Goal: Task Accomplishment & Management: Manage account settings

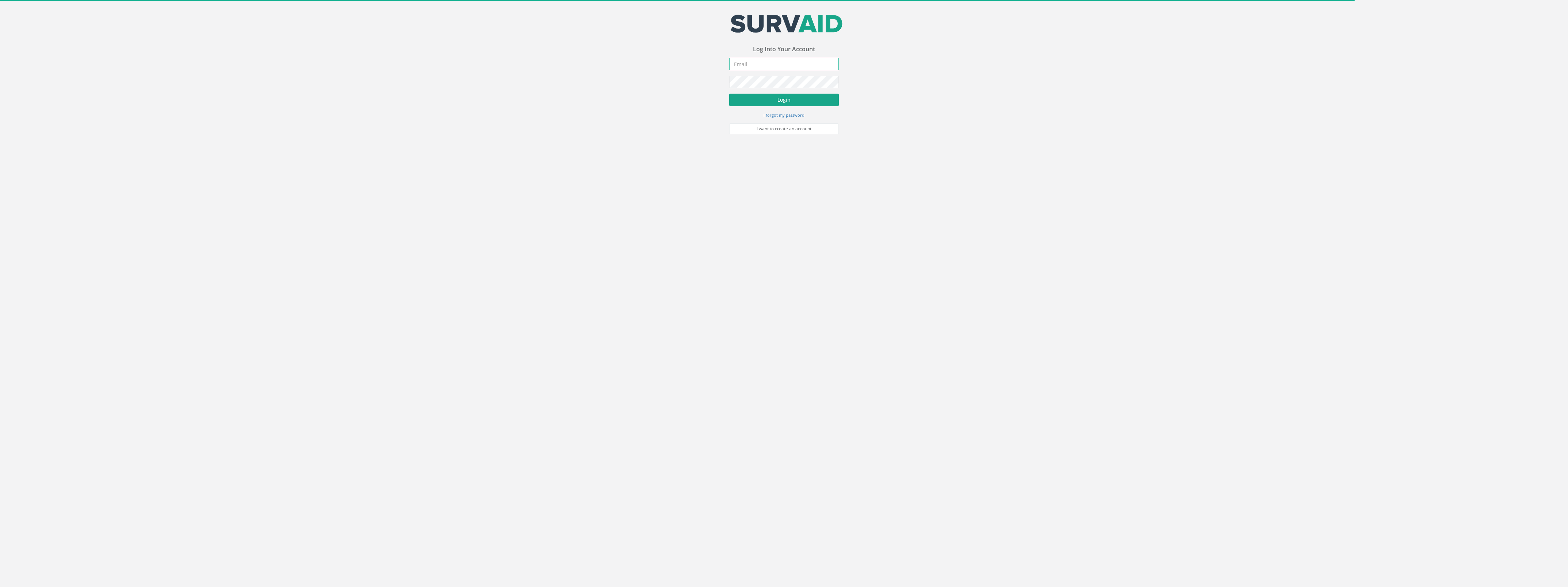
type input "[DOMAIN_NAME][EMAIL_ADDRESS][DOMAIN_NAME]"
click at [770, 103] on button "Login" at bounding box center [784, 100] width 110 height 12
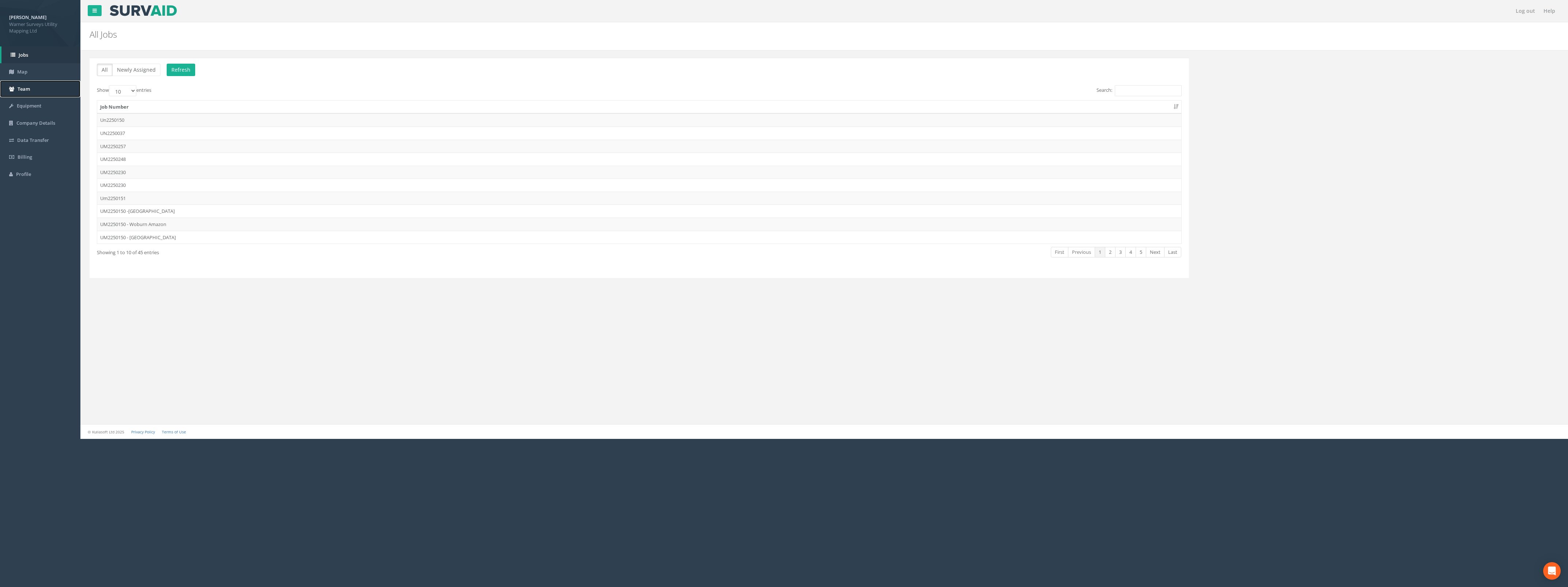
click at [39, 89] on link "Team" at bounding box center [40, 89] width 80 height 17
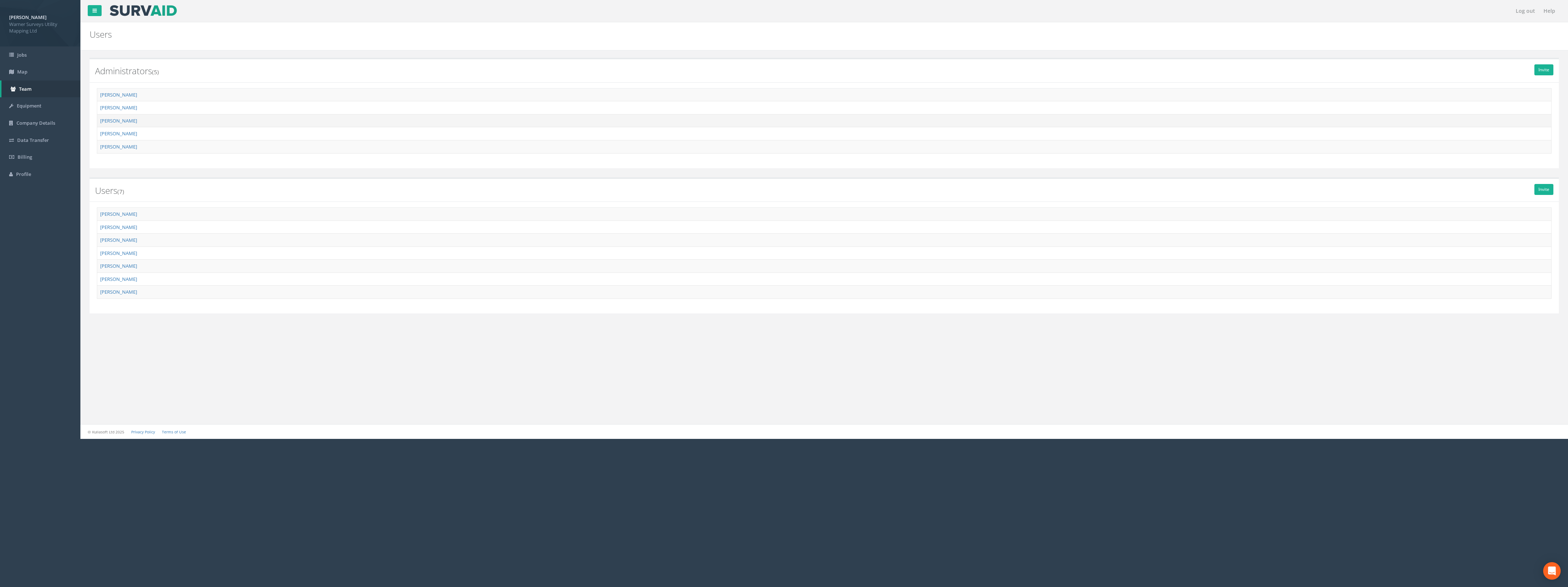
click at [186, 121] on td "[PERSON_NAME]" at bounding box center [824, 121] width 1454 height 13
click at [114, 124] on link "[PERSON_NAME]" at bounding box center [119, 121] width 37 height 7
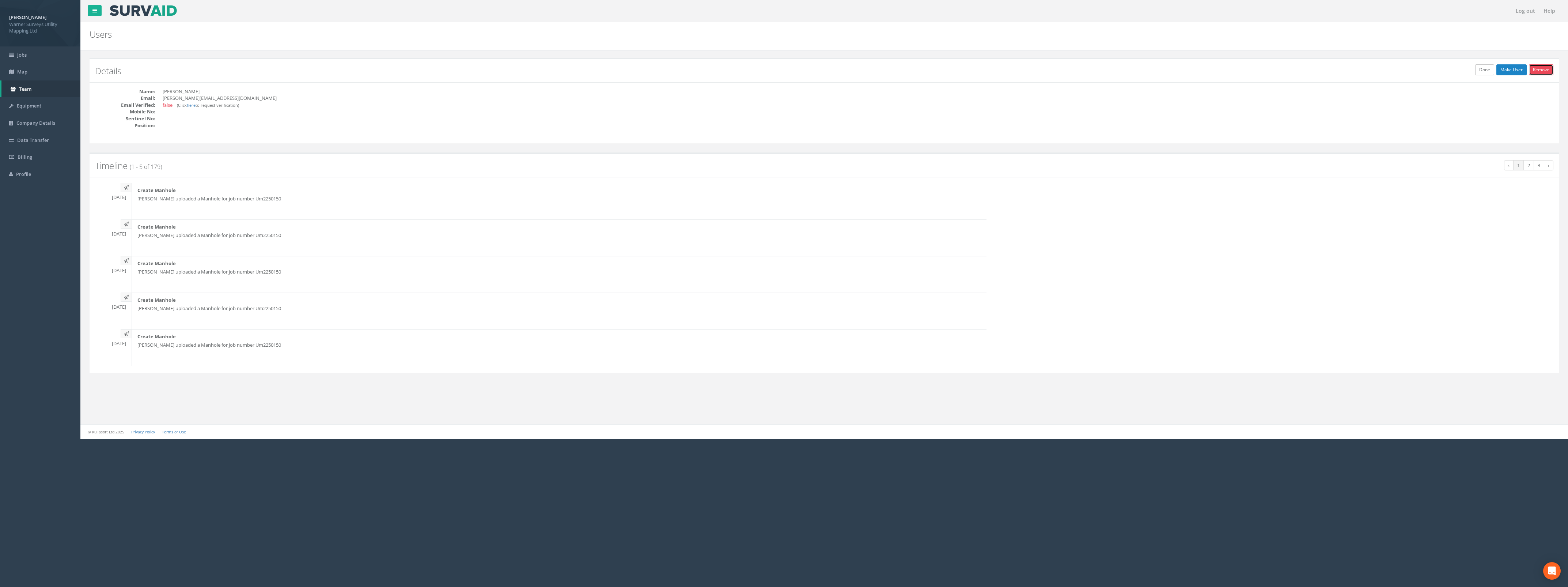
click at [1545, 68] on link "Remove" at bounding box center [1541, 70] width 24 height 11
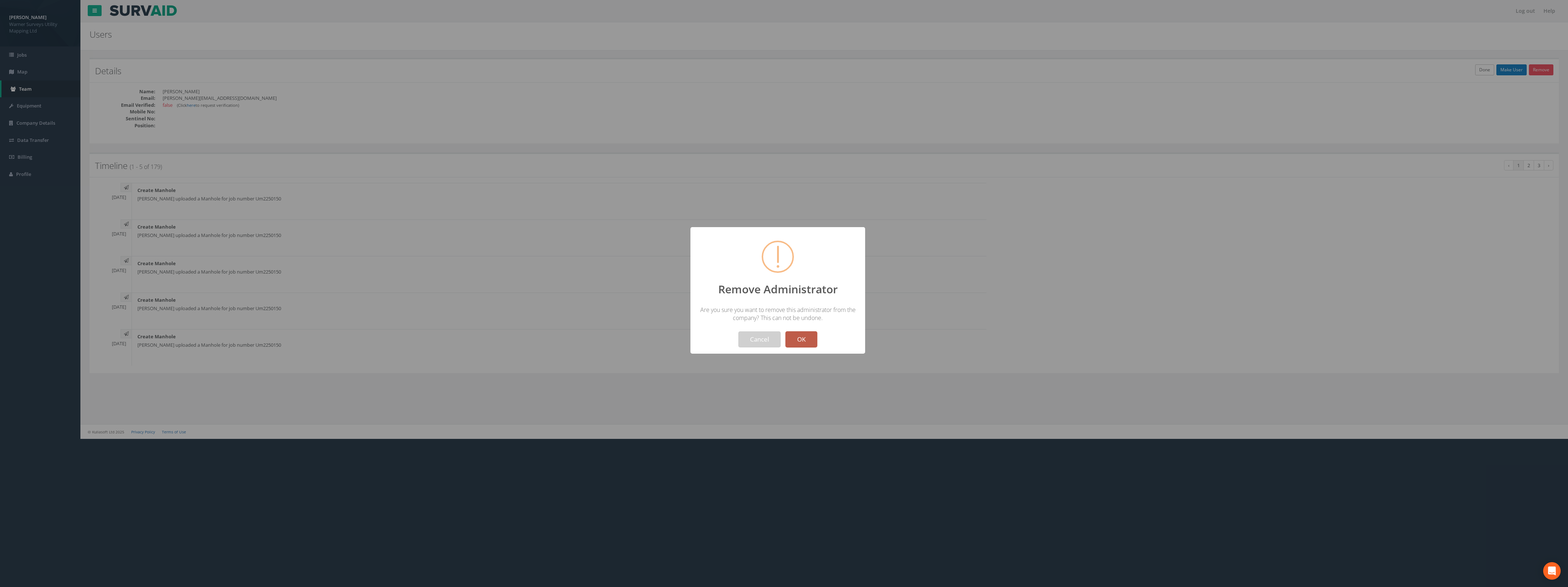
click at [798, 342] on button "OK" at bounding box center [801, 339] width 32 height 16
click at [783, 339] on button "OK" at bounding box center [778, 339] width 32 height 16
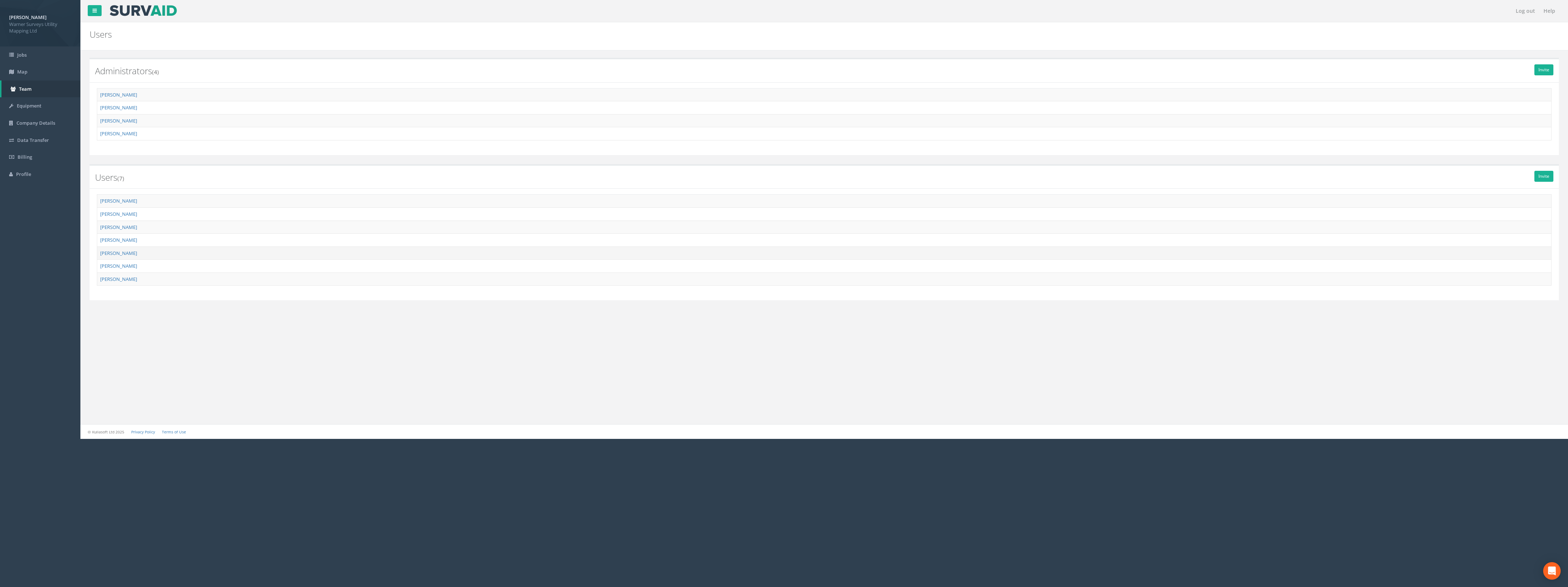
click at [155, 257] on td "[PERSON_NAME]" at bounding box center [824, 253] width 1454 height 13
click at [117, 252] on link "[PERSON_NAME]" at bounding box center [119, 253] width 37 height 7
click at [117, 252] on div "Log out Help Users × There was an error fetching the Admins × There was an erro…" at bounding box center [824, 219] width 1488 height 439
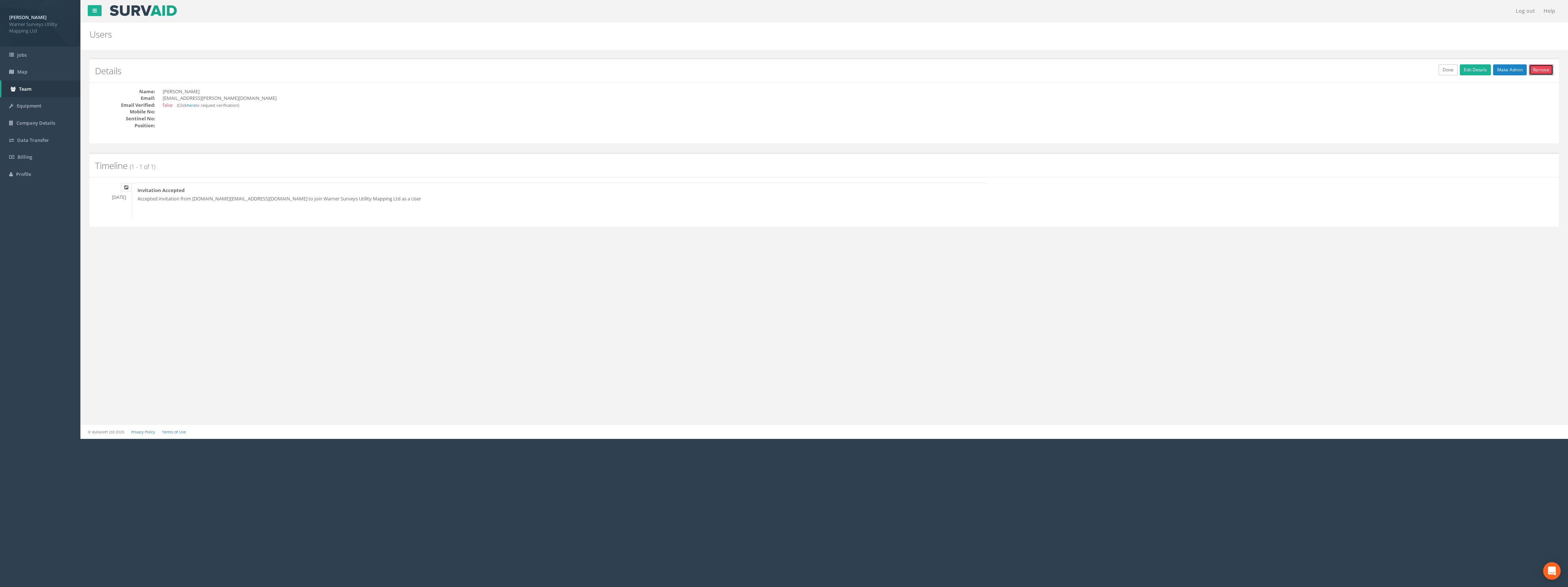
click at [1537, 72] on link "Remove" at bounding box center [1541, 70] width 24 height 11
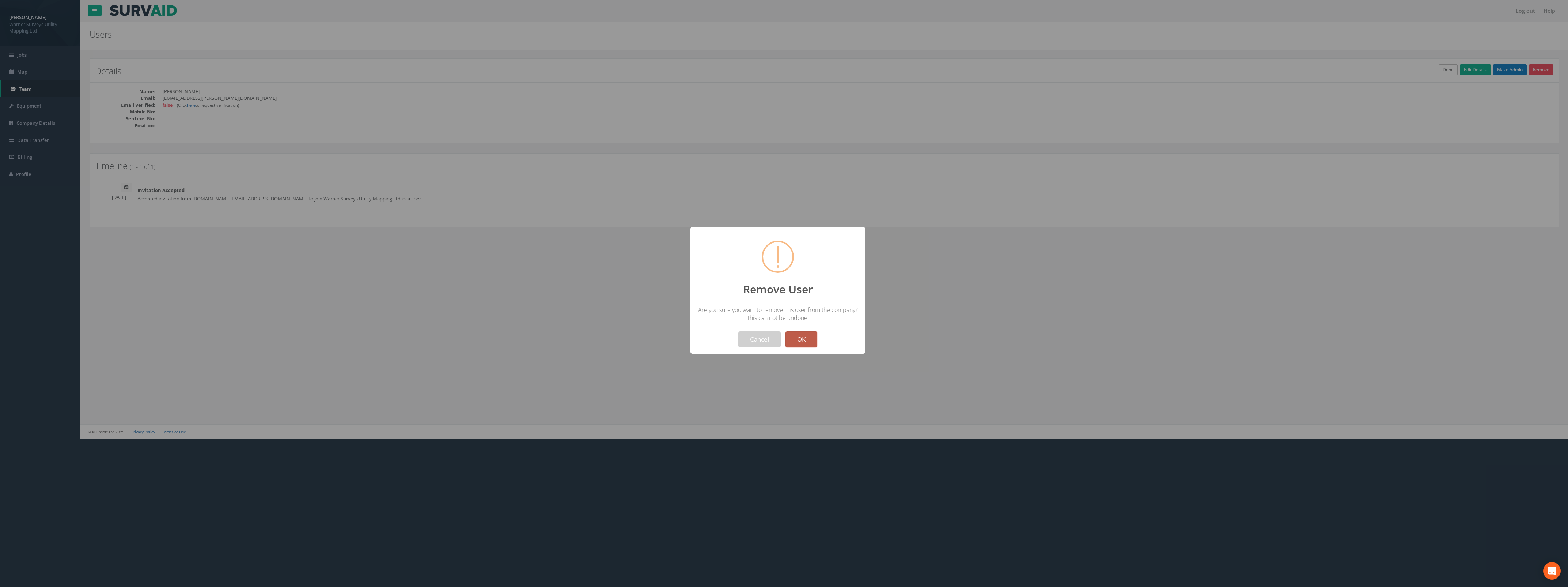
click at [808, 342] on button "OK" at bounding box center [801, 339] width 32 height 16
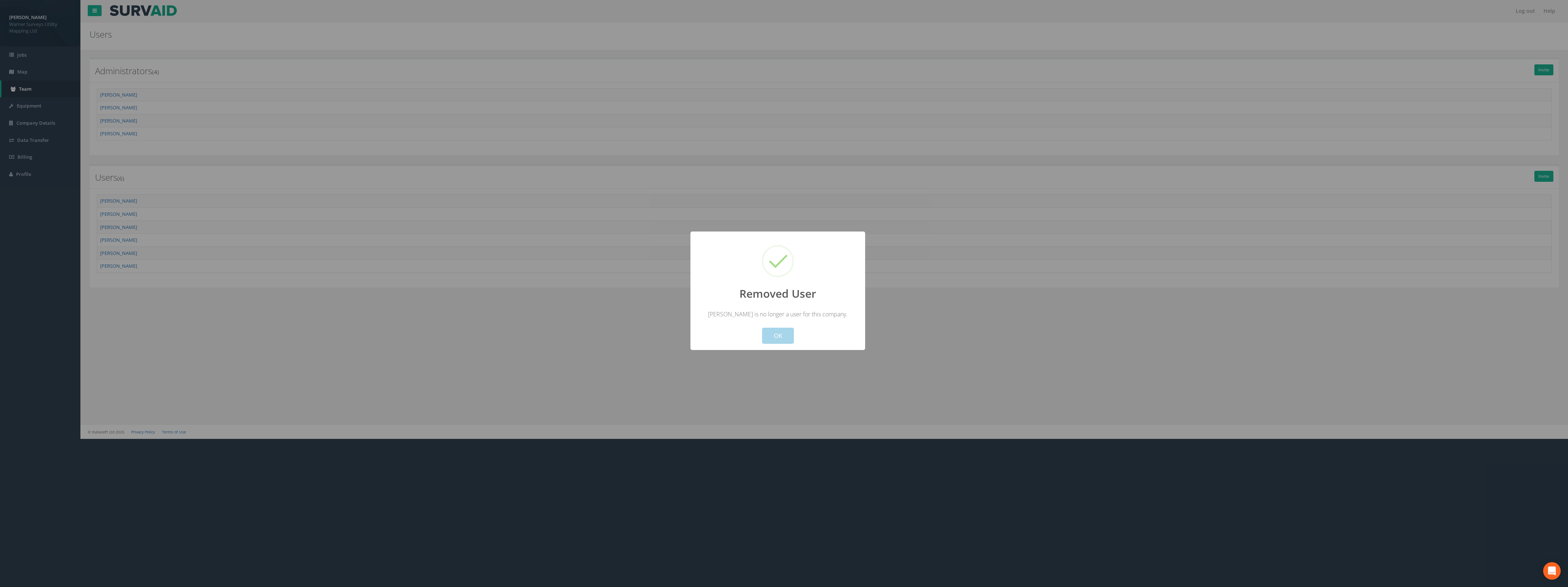
click at [777, 333] on button "OK" at bounding box center [778, 336] width 32 height 16
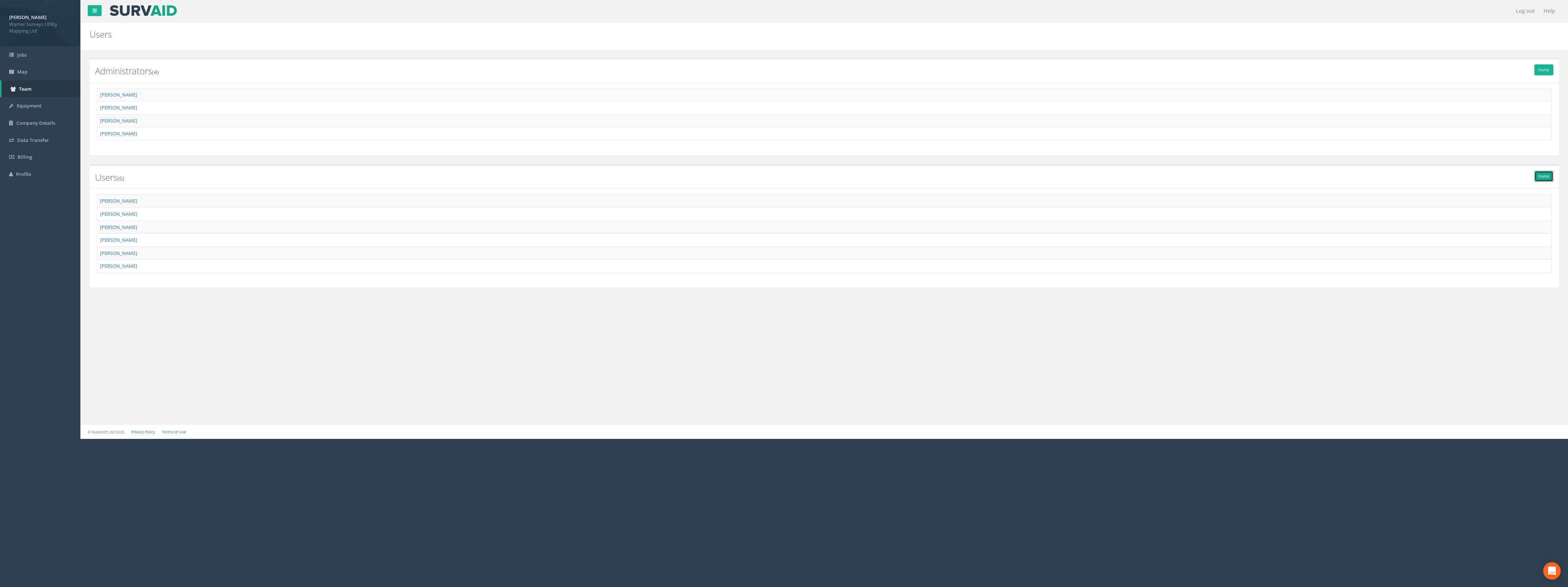
click at [1547, 175] on link "Invite" at bounding box center [1544, 176] width 19 height 11
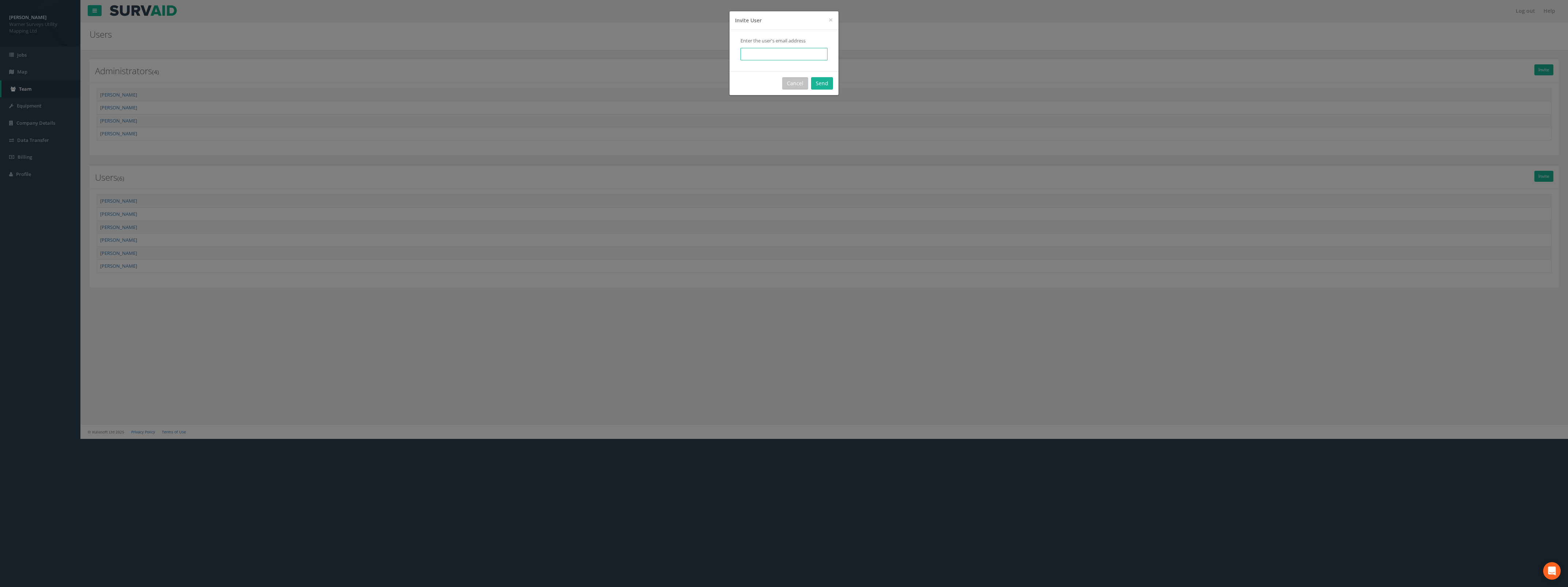
click at [798, 53] on input "email" at bounding box center [784, 54] width 87 height 12
paste input "[PERSON_NAME][EMAIL_ADDRESS][PERSON_NAME][DOMAIN_NAME]"
type input "[PERSON_NAME][EMAIL_ADDRESS][PERSON_NAME][DOMAIN_NAME]"
click at [824, 81] on button "Send" at bounding box center [822, 83] width 22 height 12
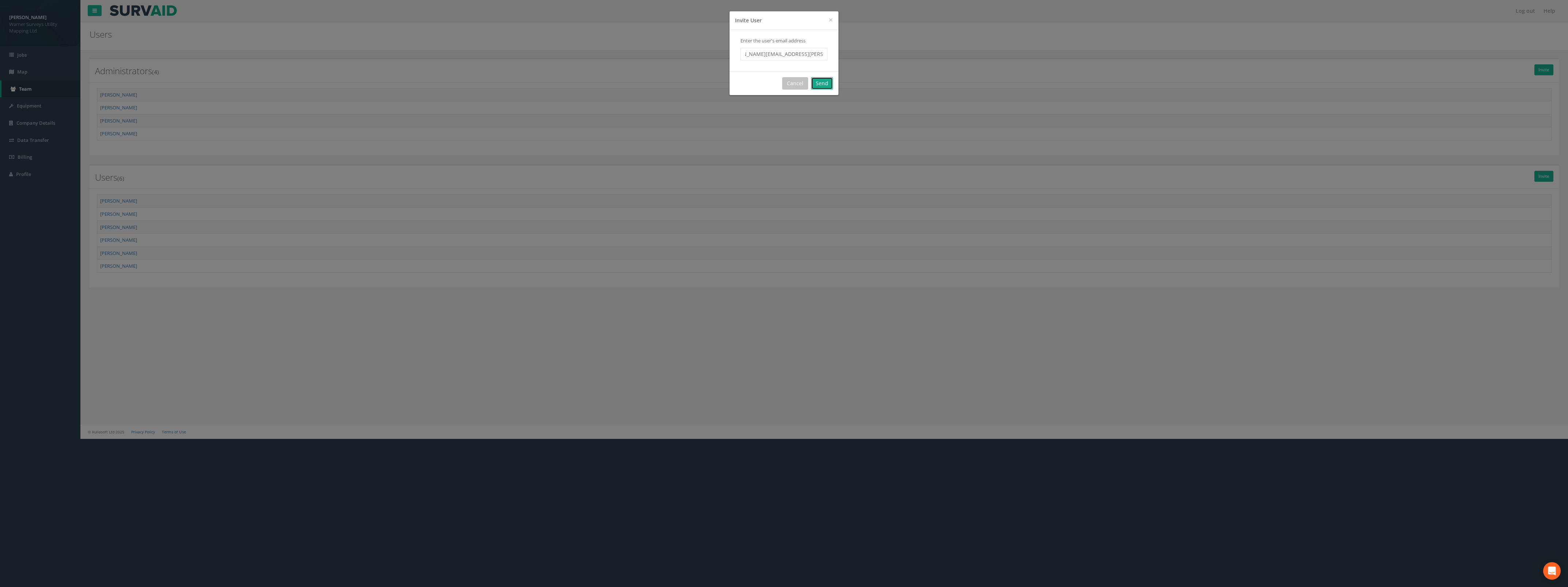
scroll to position [0, 0]
